Goal: Information Seeking & Learning: Learn about a topic

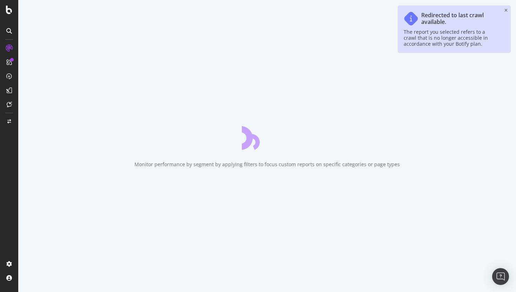
click at [503, 9] on div "Redirected to last crawl available. The report you selected refers to a crawl t…" at bounding box center [454, 29] width 112 height 47
click at [507, 10] on icon "close toast" at bounding box center [506, 10] width 3 height 4
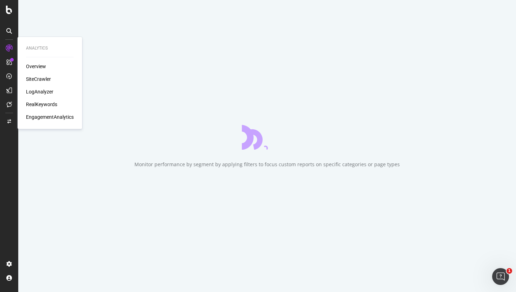
click at [38, 92] on div "LogAnalyzer" at bounding box center [39, 91] width 27 height 7
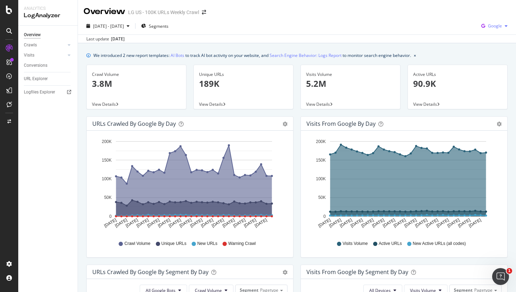
click at [495, 29] on div "Google" at bounding box center [495, 26] width 32 height 11
click at [492, 68] on span "OpenAI" at bounding box center [495, 66] width 26 height 6
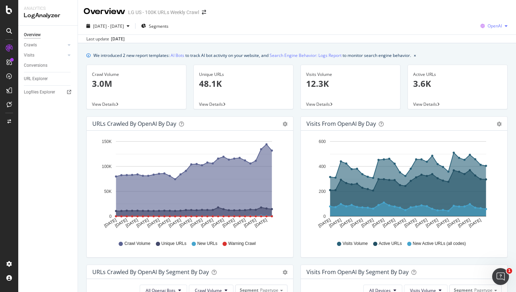
click at [499, 24] on span "OpenAI" at bounding box center [495, 26] width 14 height 6
click at [490, 77] on span "Other AI Bots" at bounding box center [495, 79] width 26 height 6
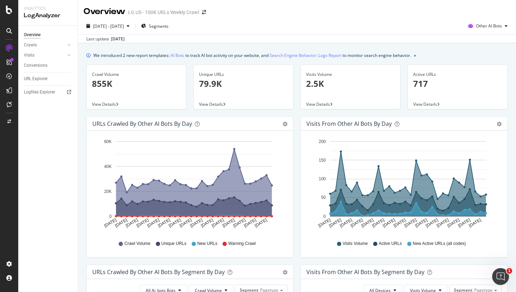
click at [263, 37] on div "Last update [DATE]" at bounding box center [297, 38] width 438 height 8
click at [178, 55] on link "AI Bots" at bounding box center [178, 55] width 14 height 7
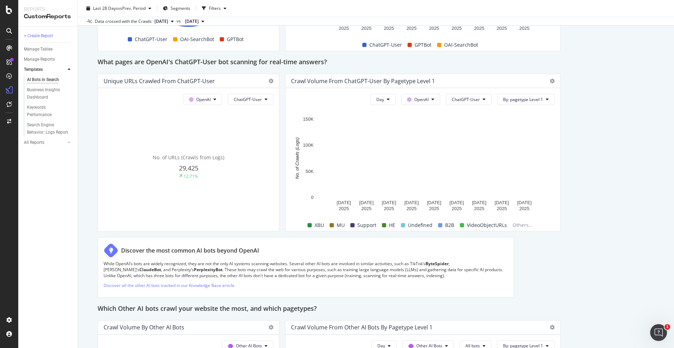
scroll to position [750, 0]
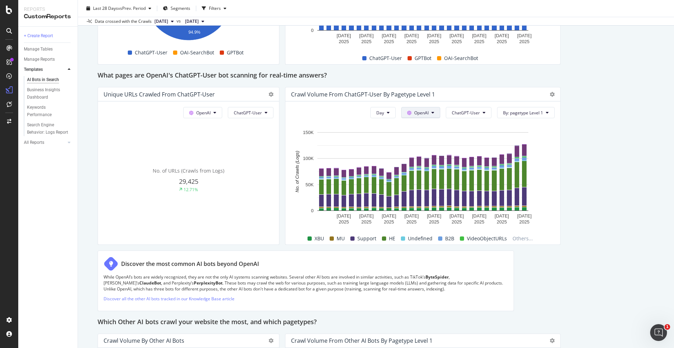
click at [425, 116] on span "OpenAI" at bounding box center [421, 113] width 14 height 6
click at [431, 175] on div "Other AI Bots" at bounding box center [427, 171] width 48 height 10
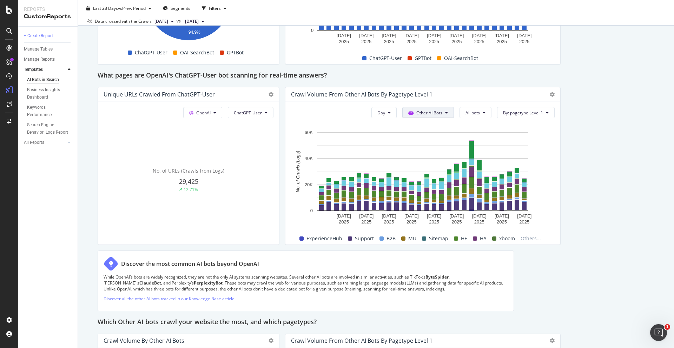
click at [431, 116] on span "Other AI Bots" at bounding box center [429, 113] width 26 height 6
click at [514, 116] on span "By: pagetype Level 1" at bounding box center [523, 113] width 40 height 6
click at [433, 116] on span "Other AI Bots" at bounding box center [429, 113] width 26 height 6
click at [473, 116] on span "All bots" at bounding box center [473, 113] width 14 height 6
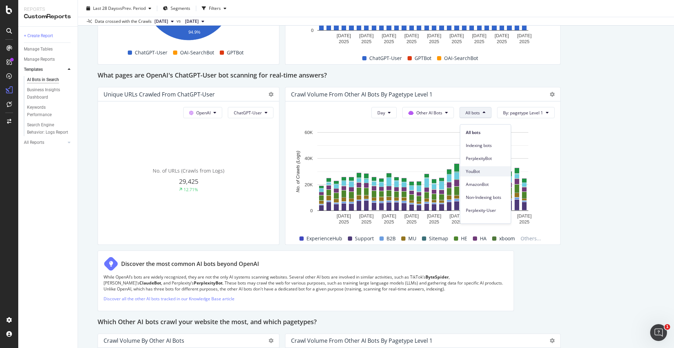
click at [474, 169] on span "YouBot" at bounding box center [485, 172] width 39 height 6
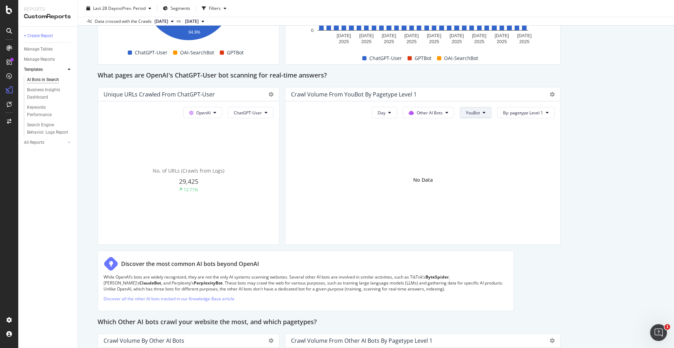
click at [475, 116] on span "YouBot" at bounding box center [473, 113] width 14 height 6
click at [485, 161] on span "AmazonBot" at bounding box center [485, 160] width 39 height 6
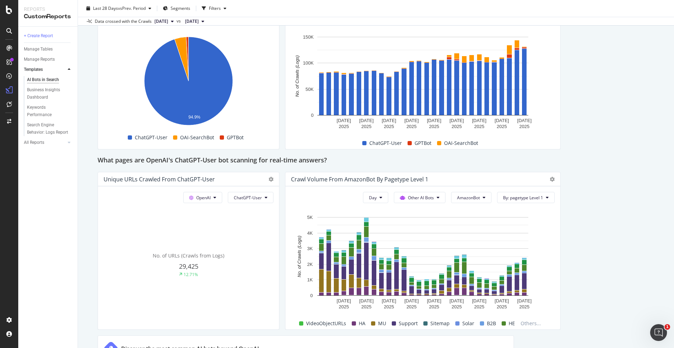
scroll to position [684, 0]
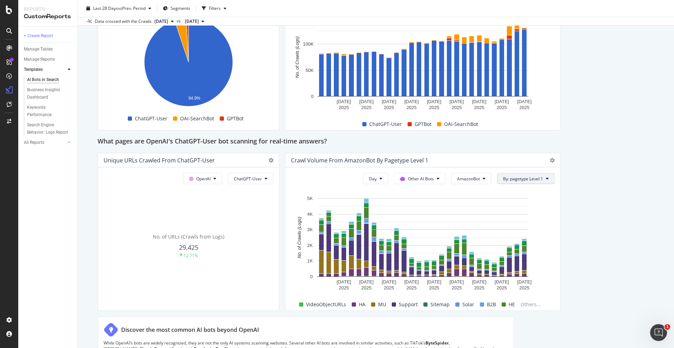
click at [516, 182] on span "By: pagetype Level 1" at bounding box center [523, 179] width 40 height 6
click at [446, 183] on button "Other AI Bots" at bounding box center [420, 178] width 52 height 11
click at [471, 182] on span "AmazonBot" at bounding box center [468, 179] width 23 height 6
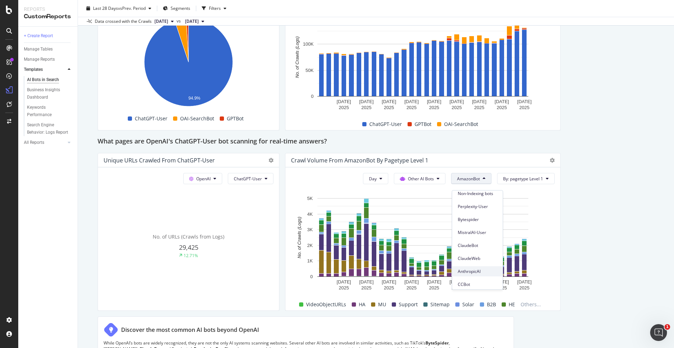
scroll to position [83, 0]
click at [476, 229] on div "ClaudeBot" at bounding box center [477, 233] width 51 height 10
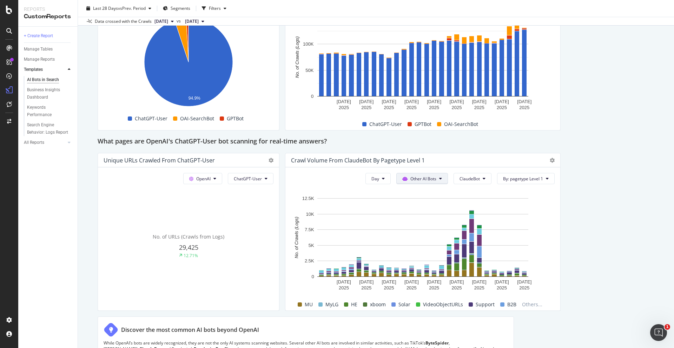
click at [444, 183] on button "Other AI Bots" at bounding box center [422, 178] width 52 height 11
click at [435, 225] on span "OpenAI" at bounding box center [427, 225] width 27 height 6
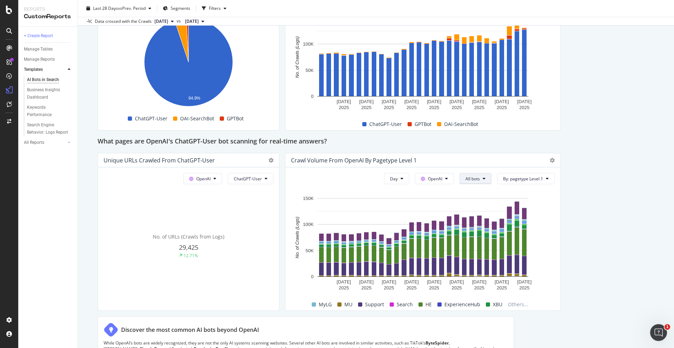
click at [473, 182] on span "All bots" at bounding box center [473, 179] width 14 height 6
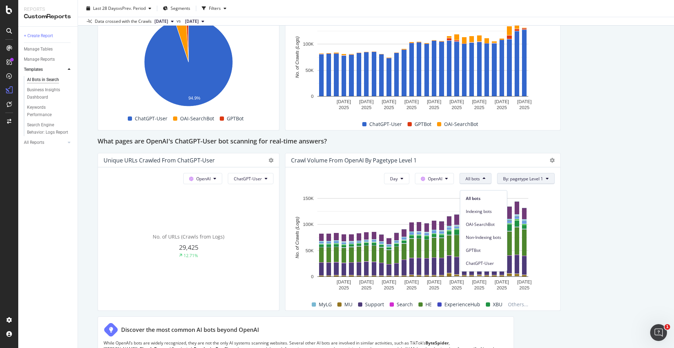
click at [516, 182] on span "By: pagetype Level 1" at bounding box center [523, 179] width 40 height 6
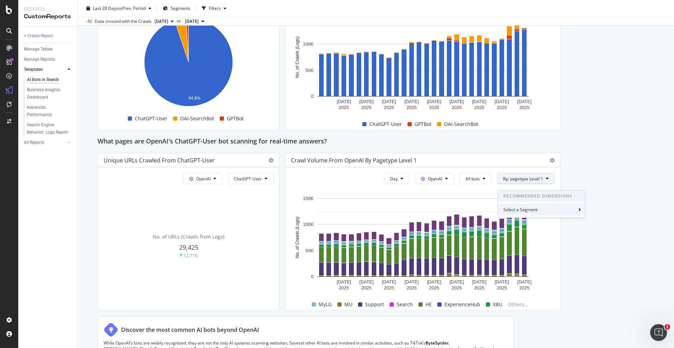
click at [516, 205] on div "Select a Segment" at bounding box center [541, 210] width 87 height 12
click at [516, 221] on span "Segments" at bounding box center [522, 223] width 20 height 6
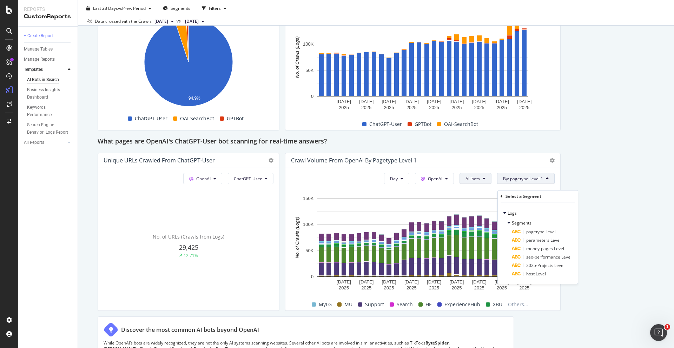
click at [463, 179] on button "All bots" at bounding box center [476, 178] width 32 height 11
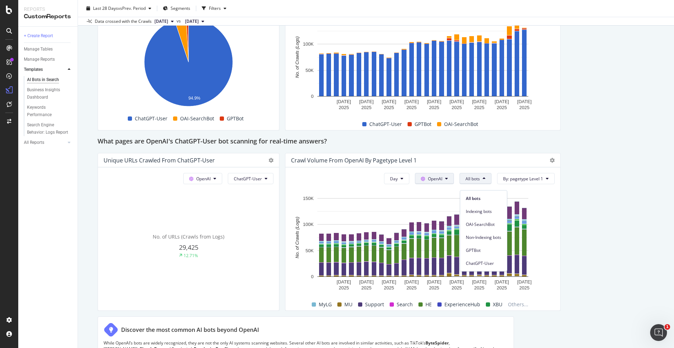
click at [433, 182] on span "OpenAI" at bounding box center [435, 179] width 14 height 6
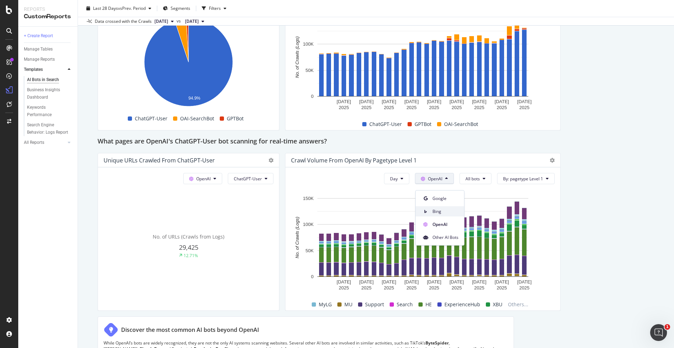
click at [443, 207] on div "Bing" at bounding box center [440, 211] width 48 height 10
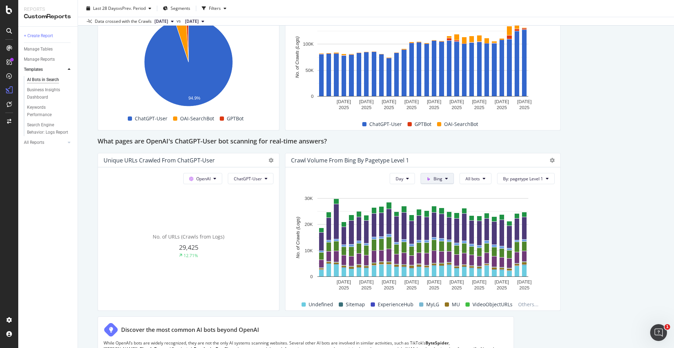
click at [433, 182] on span at bounding box center [430, 179] width 7 height 6
drag, startPoint x: 442, startPoint y: 228, endPoint x: 574, endPoint y: 228, distance: 132.0
click at [442, 228] on span "OpenAI" at bounding box center [452, 225] width 26 height 6
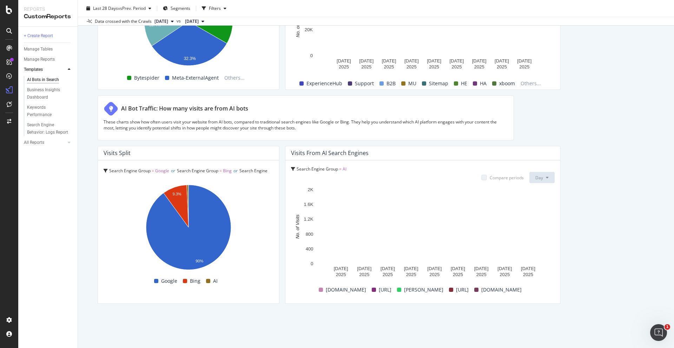
scroll to position [1158, 0]
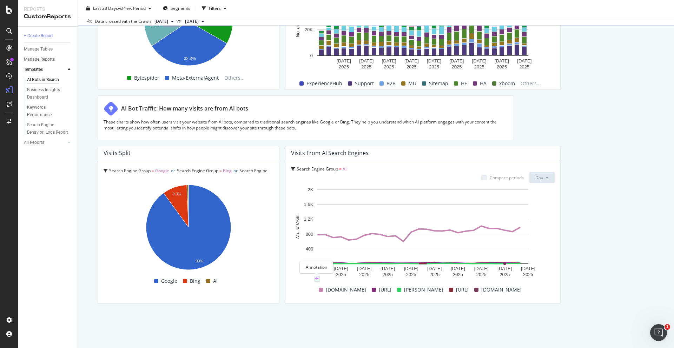
click at [316, 281] on icon "plus" at bounding box center [317, 279] width 4 height 4
click at [329, 216] on input "2025-07-28" at bounding box center [315, 214] width 44 height 13
type input "2025-08-26"
click at [348, 261] on div "Save" at bounding box center [350, 259] width 9 height 6
click at [344, 167] on span "AI" at bounding box center [345, 169] width 4 height 6
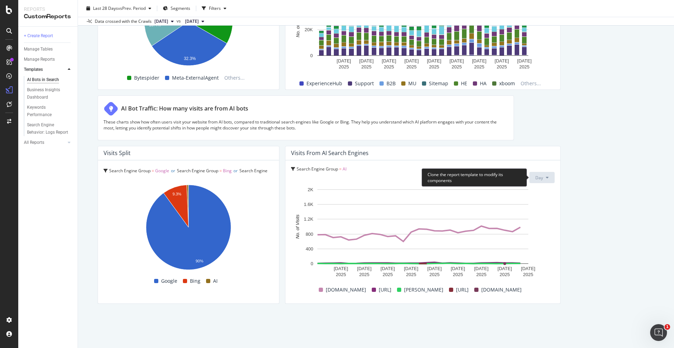
click at [516, 178] on icon at bounding box center [547, 178] width 3 height 4
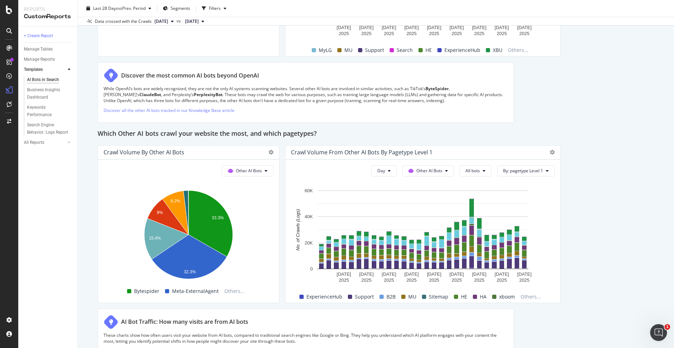
scroll to position [938, 0]
click at [231, 174] on icon at bounding box center [230, 172] width 5 height 4
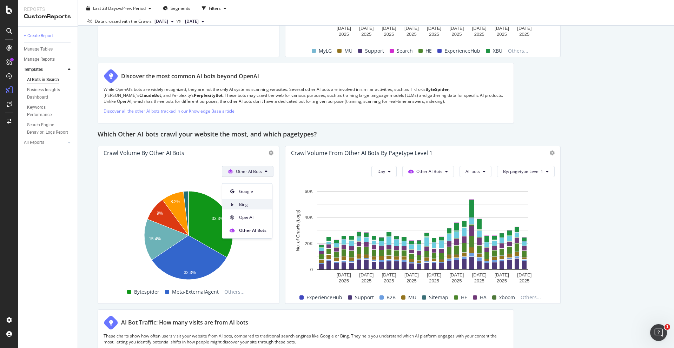
click at [252, 207] on span "Bing" at bounding box center [252, 205] width 27 height 6
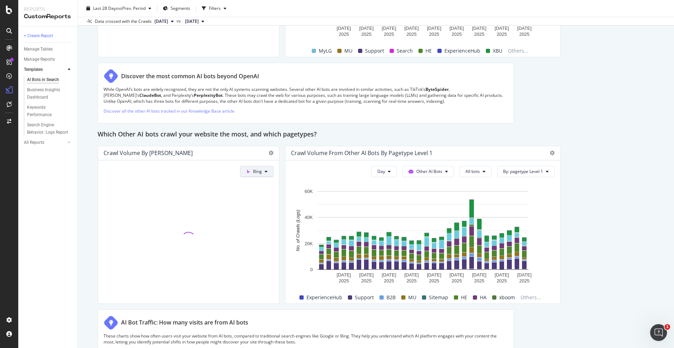
click at [259, 221] on div "OpenAI" at bounding box center [265, 217] width 48 height 10
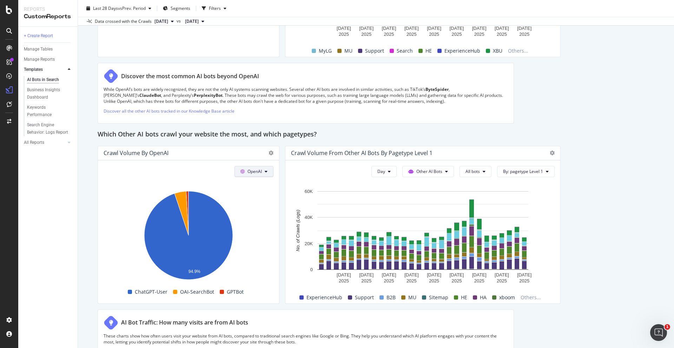
click at [265, 231] on span "Other AI Bots" at bounding box center [265, 231] width 26 height 6
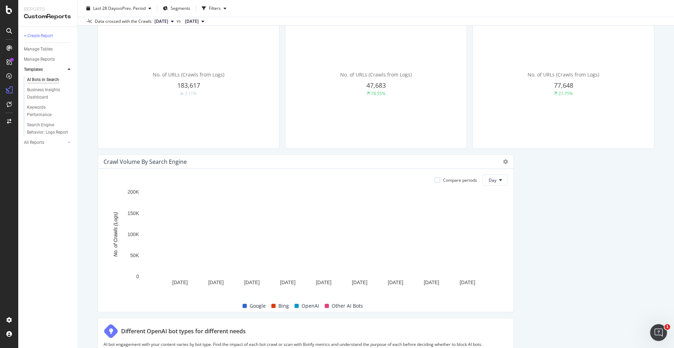
scroll to position [0, 0]
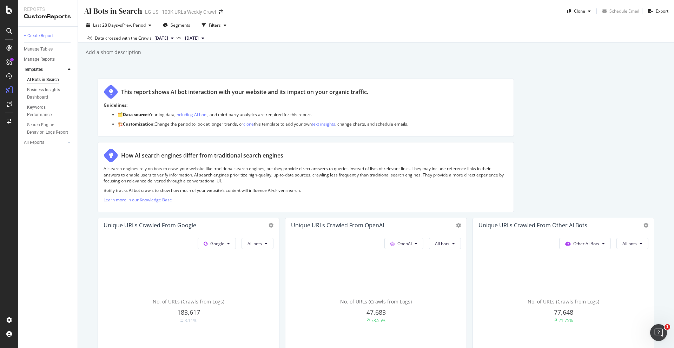
click at [75, 178] on div "+ Create Report Manage Tables Manage Reports Templates AI Bots in Search Busine…" at bounding box center [47, 188] width 59 height 322
